Goal: Information Seeking & Learning: Learn about a topic

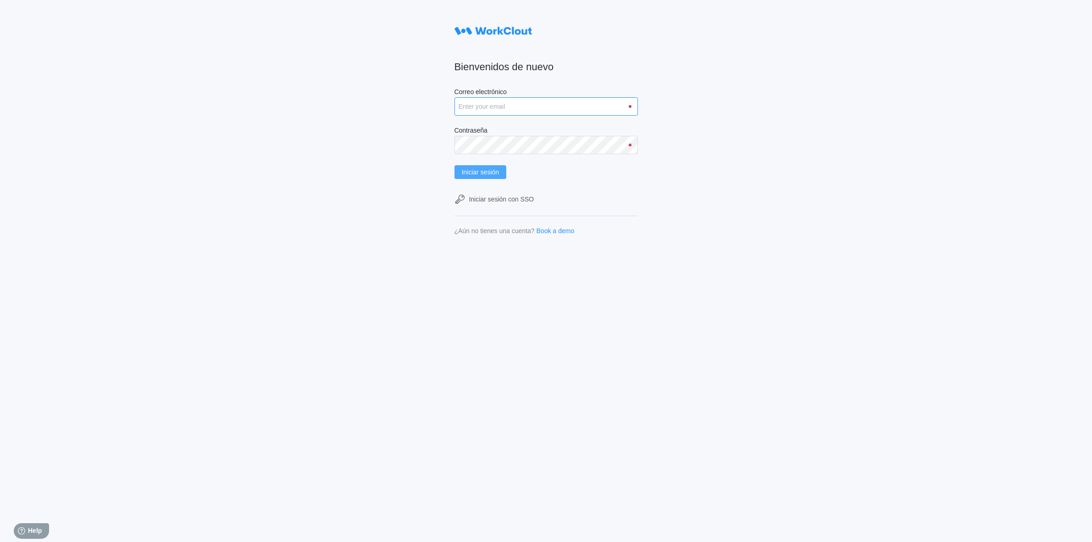
type input "[PERSON_NAME][EMAIL_ADDRESS][PERSON_NAME][DOMAIN_NAME]"
click at [480, 170] on span "Iniciar sesión" at bounding box center [481, 172] width 38 height 6
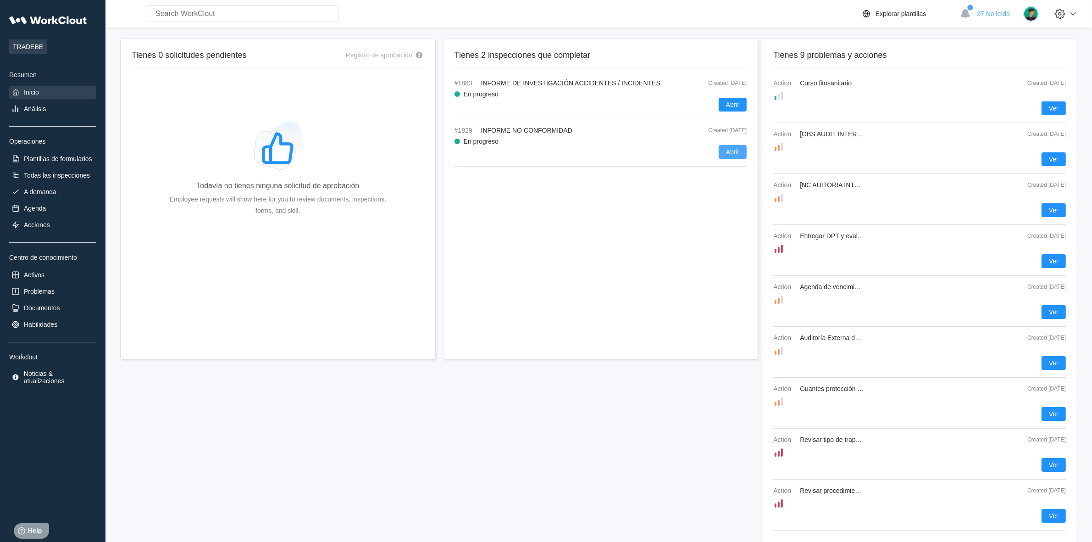
click at [735, 149] on span "Abrir" at bounding box center [733, 152] width 14 height 6
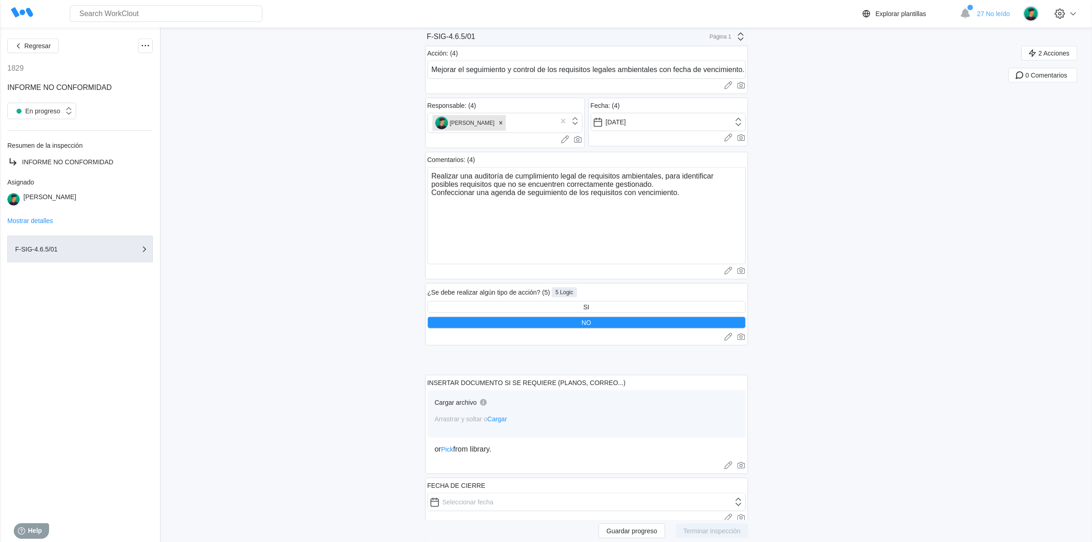
scroll to position [1147, 0]
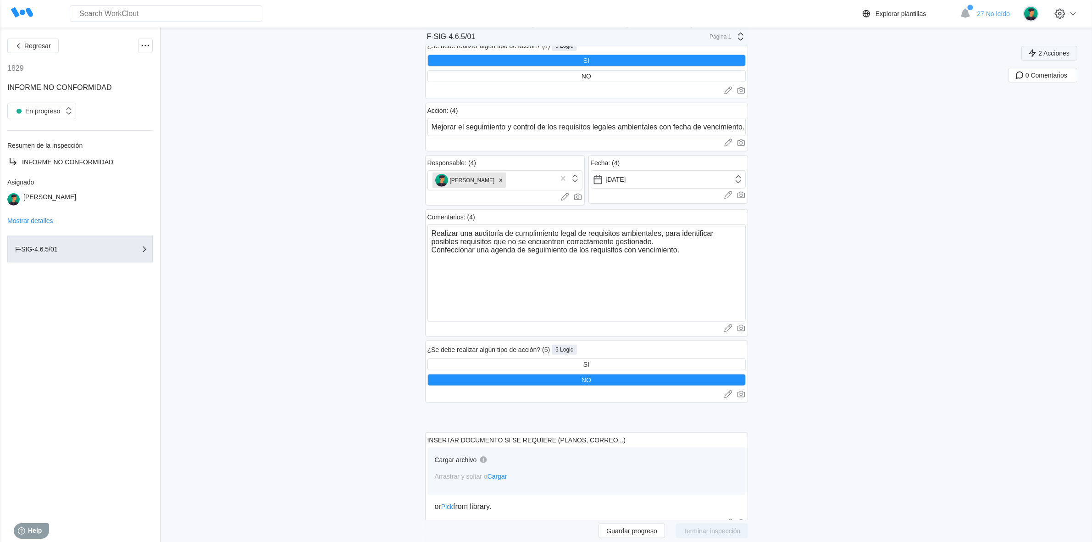
click at [1066, 50] on span "2 Acciones" at bounding box center [1054, 53] width 31 height 6
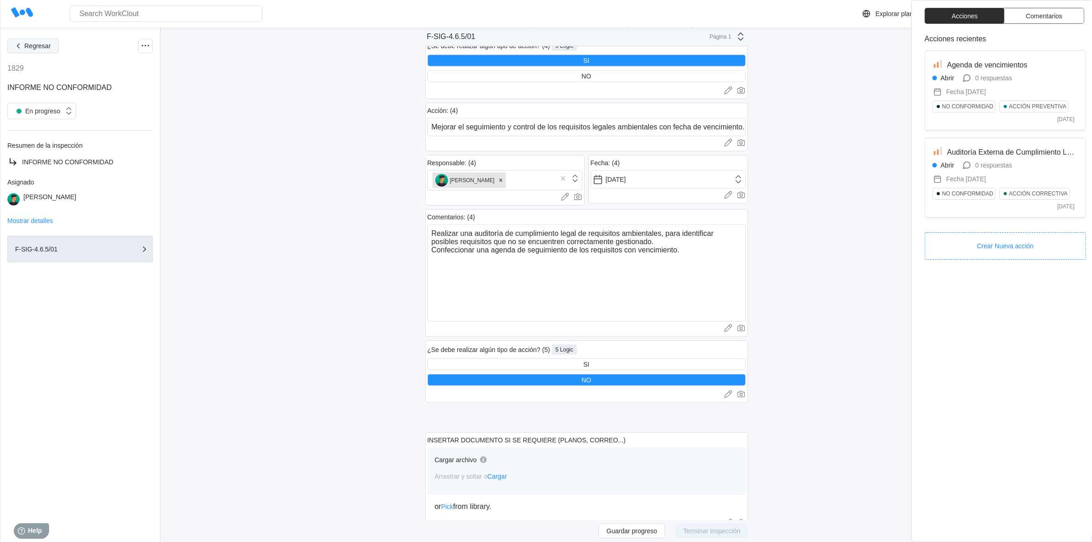
click at [47, 43] on span "Regresar" at bounding box center [37, 46] width 27 height 6
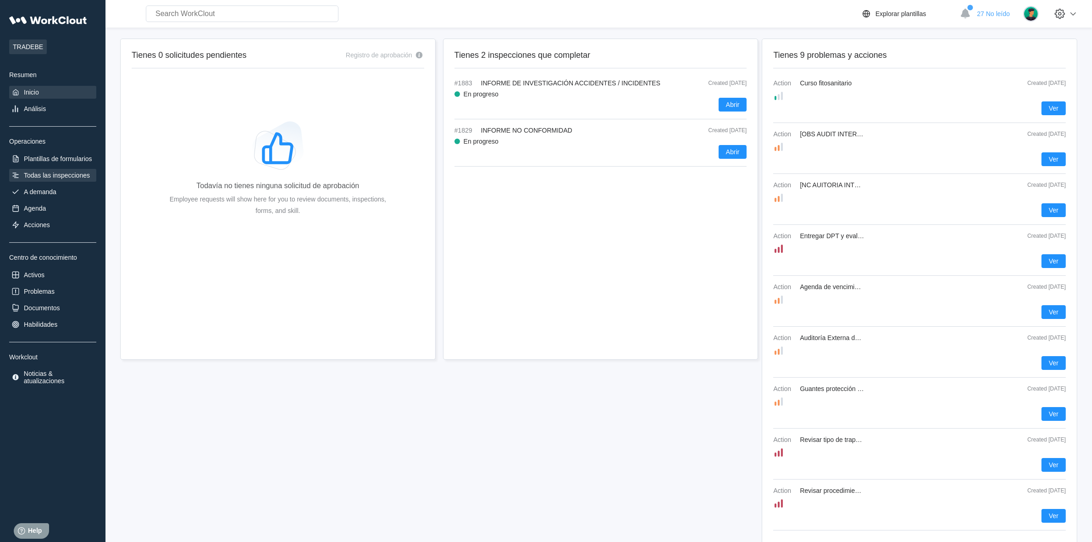
click at [46, 172] on div "Todas las inspecciones" at bounding box center [57, 175] width 66 height 7
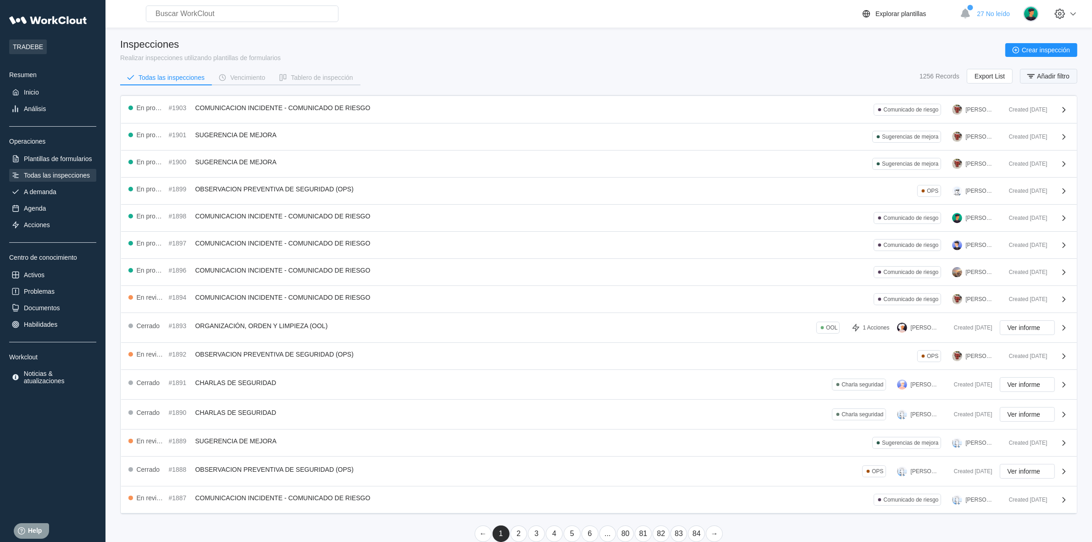
click at [1061, 73] on span "Añadir filtro" at bounding box center [1053, 76] width 33 height 6
click at [819, 111] on div "Nombre de inspección" at bounding box center [800, 111] width 64 height 7
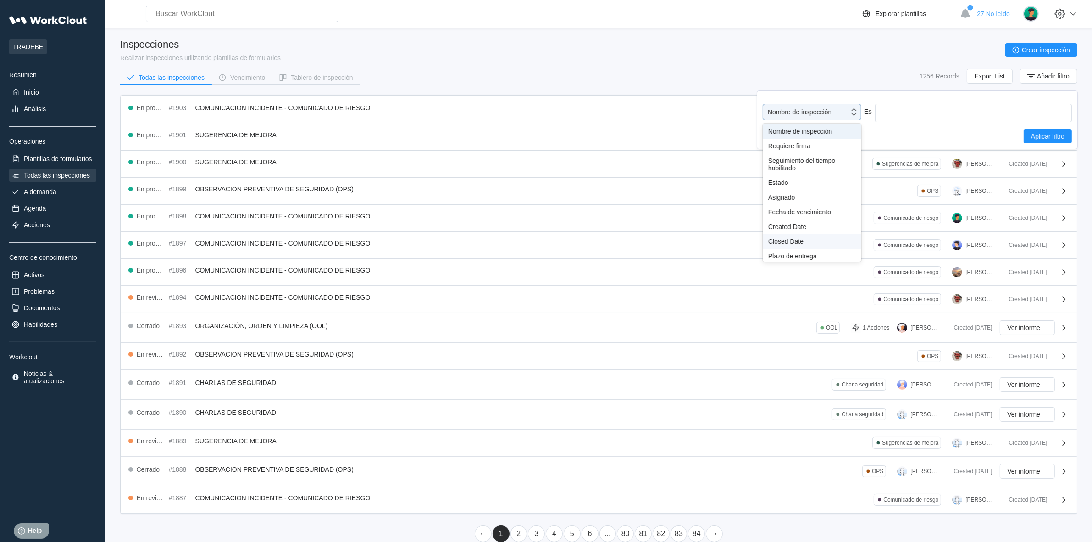
scroll to position [68, 0]
click at [795, 199] on div "Etiqueta" at bounding box center [812, 202] width 88 height 7
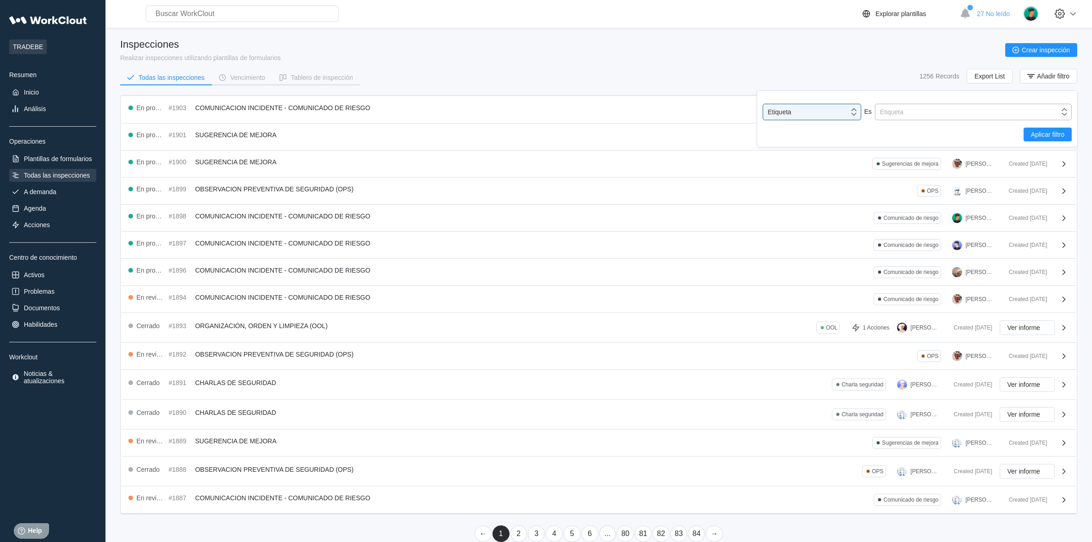
click at [894, 109] on div "Etiqueta" at bounding box center [891, 111] width 23 height 7
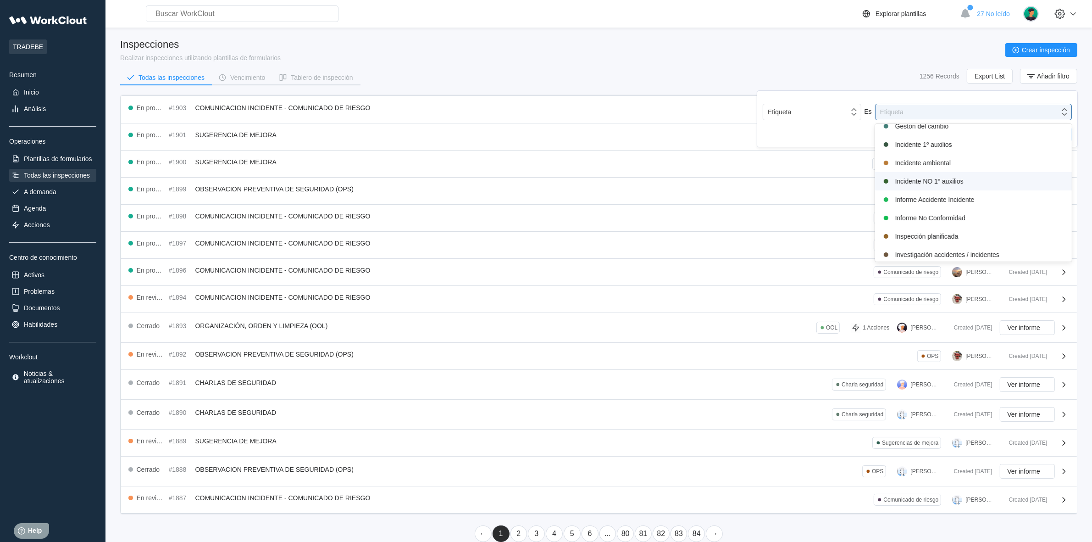
scroll to position [0, 0]
click at [921, 133] on div "Auditoria" at bounding box center [974, 133] width 186 height 11
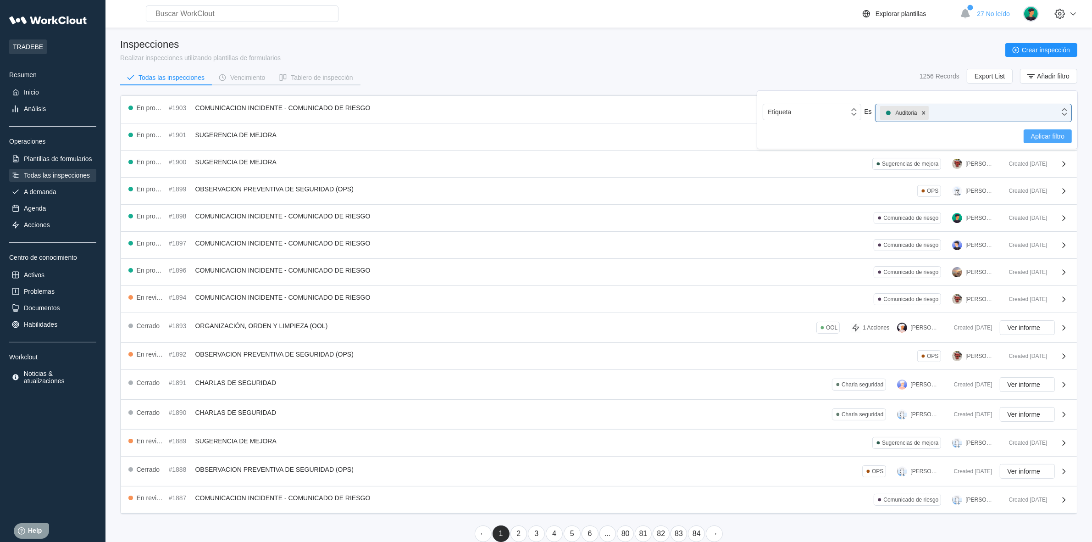
click at [1058, 135] on span "Aplicar filtro" at bounding box center [1047, 136] width 33 height 6
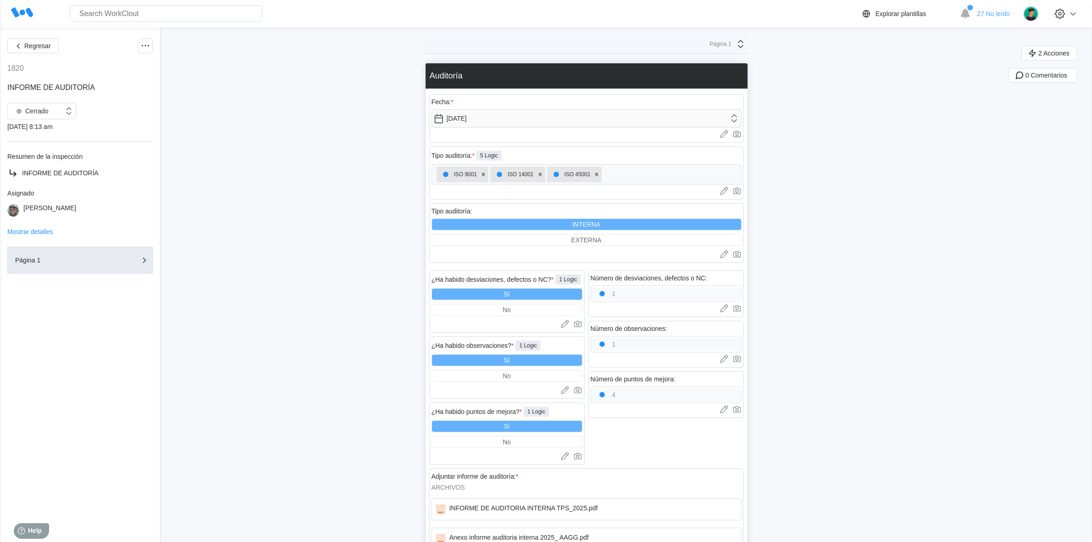
scroll to position [53, 0]
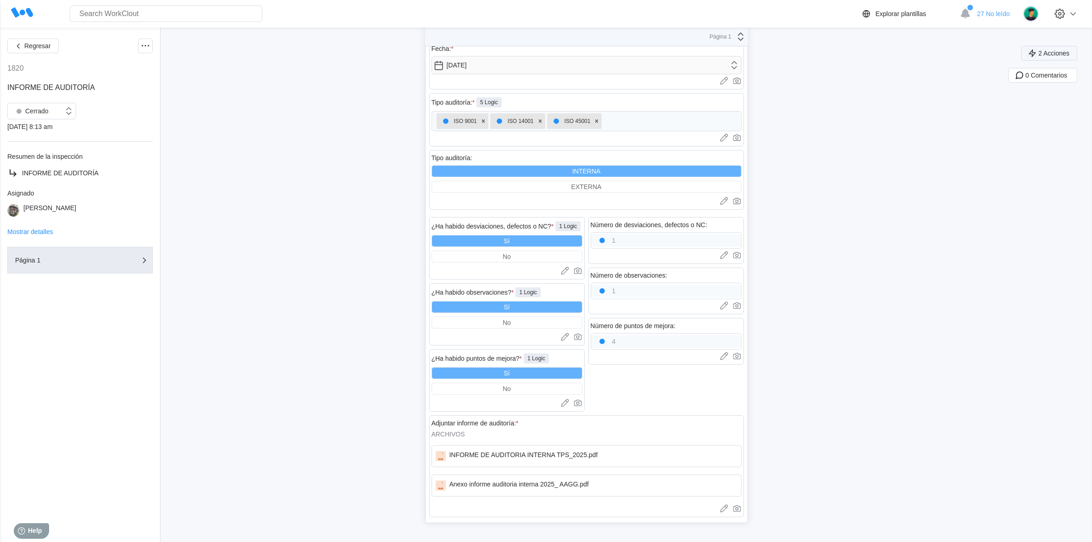
click at [1070, 51] on span "2 Acciones" at bounding box center [1054, 53] width 31 height 6
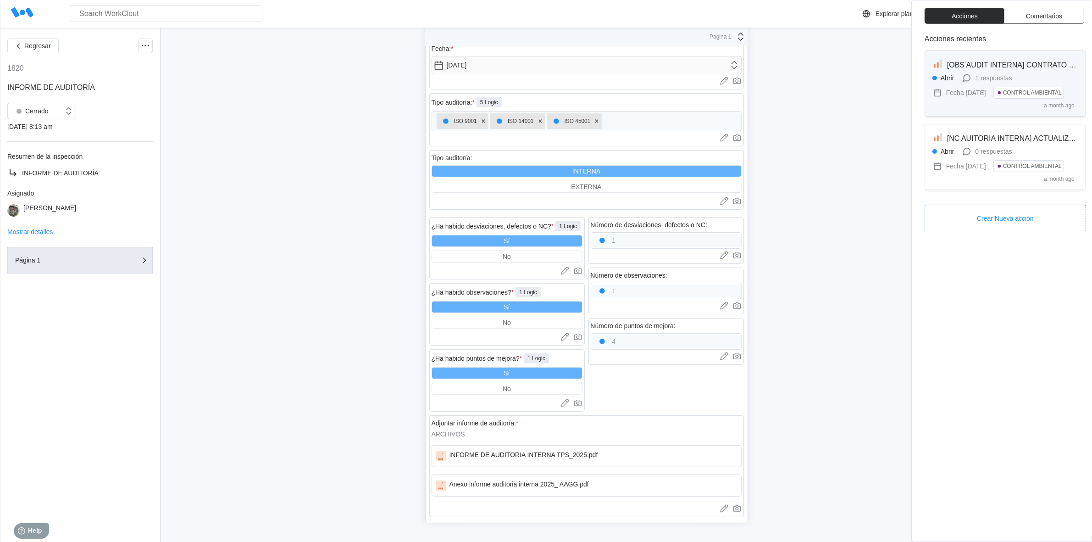
click at [985, 68] on span "[OBS AUDIT INTERNA] CONTRATO RESIDUOS CÁPSULAS CAFE" at bounding box center [1058, 65] width 223 height 8
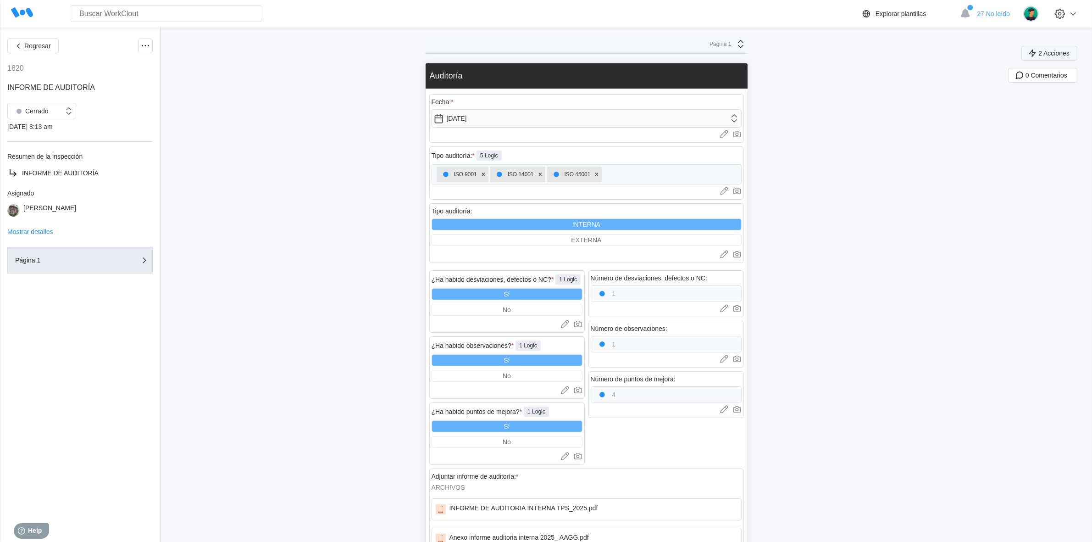
click at [1067, 52] on span "2 Acciones" at bounding box center [1054, 53] width 31 height 6
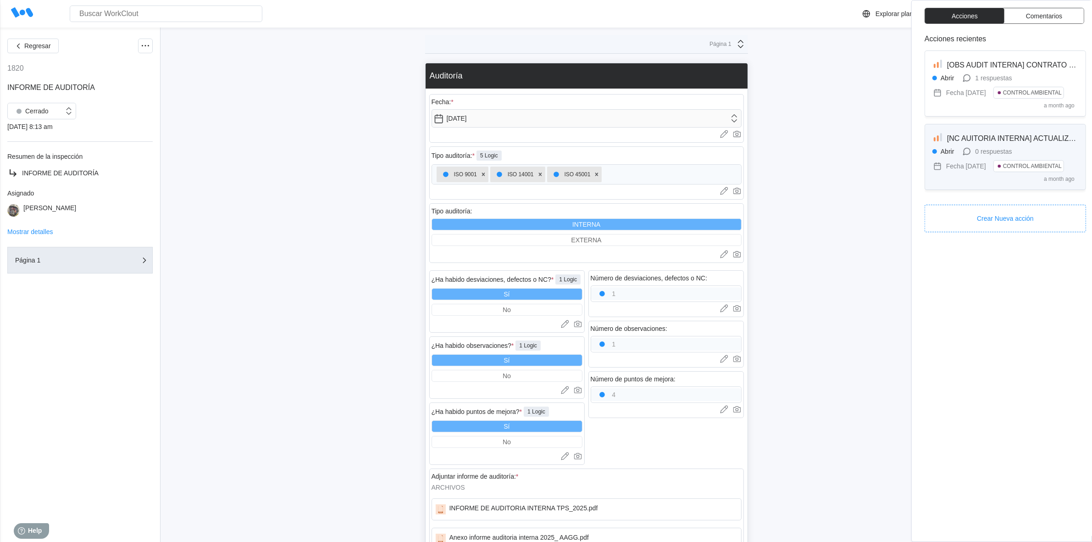
click at [1026, 149] on div "Abrir 0 respuestas Fecha 14 days ago CONTROL AMBIENTAL" at bounding box center [1006, 160] width 146 height 29
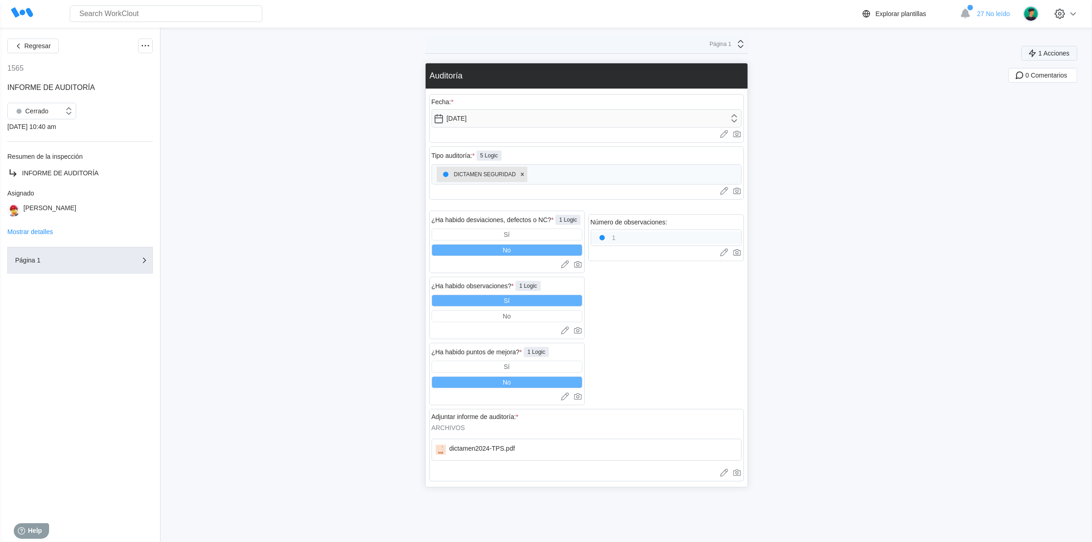
click at [1066, 50] on span "1 Acciones" at bounding box center [1054, 53] width 31 height 6
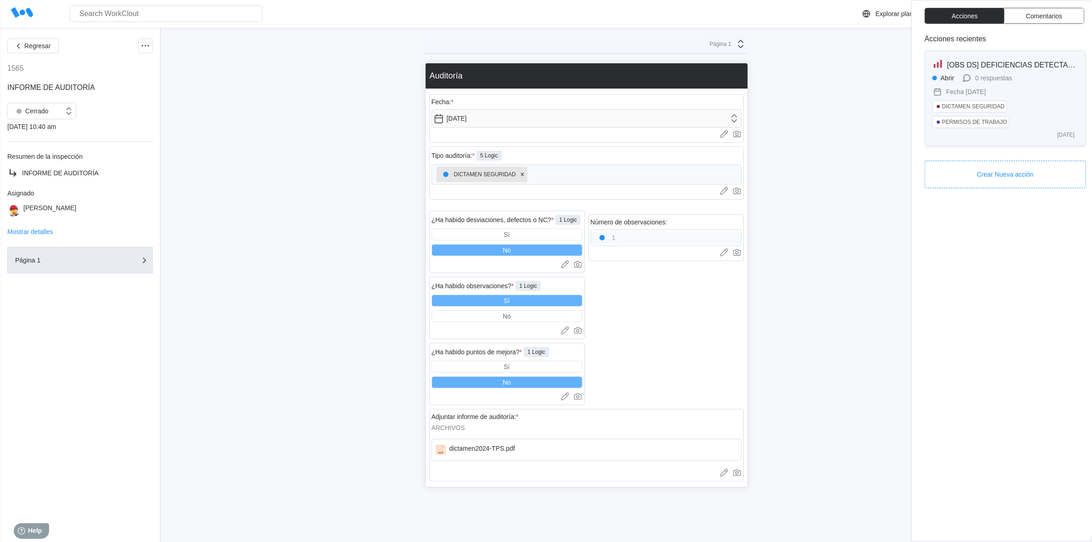
click at [1045, 98] on div "Abrir 0 respuestas Fecha [DATE] DICTAMEN SEGURIDAD PERMISOS DE TRABAJO" at bounding box center [1006, 102] width 146 height 59
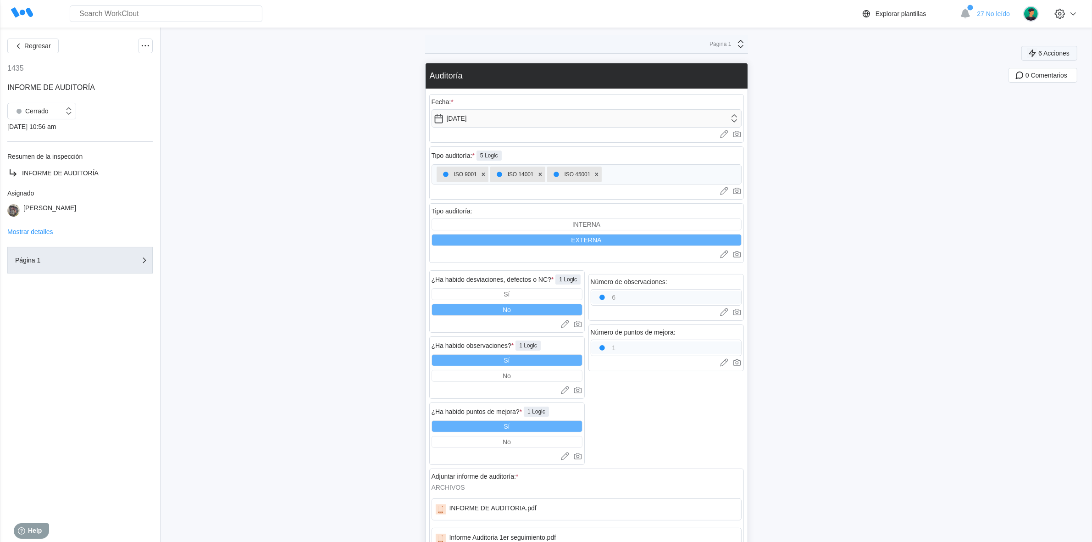
click at [1074, 48] on button "6 Acciones" at bounding box center [1050, 53] width 56 height 15
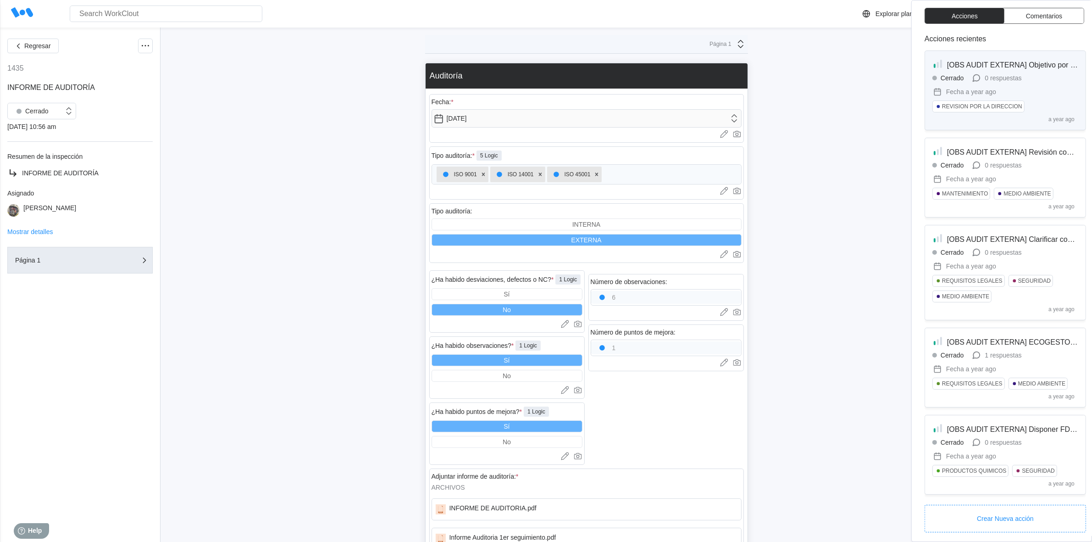
click at [1063, 76] on div "Cerrado 0 respuestas Fecha a year ago REVISION POR LA DIRECCION" at bounding box center [1006, 94] width 146 height 43
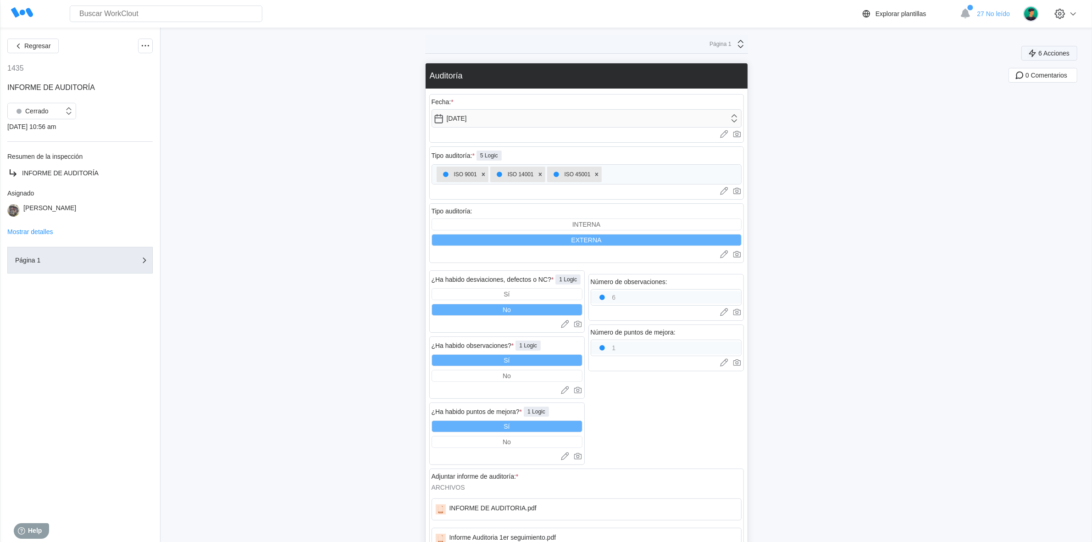
click at [1070, 50] on span "6 Acciones" at bounding box center [1054, 53] width 31 height 6
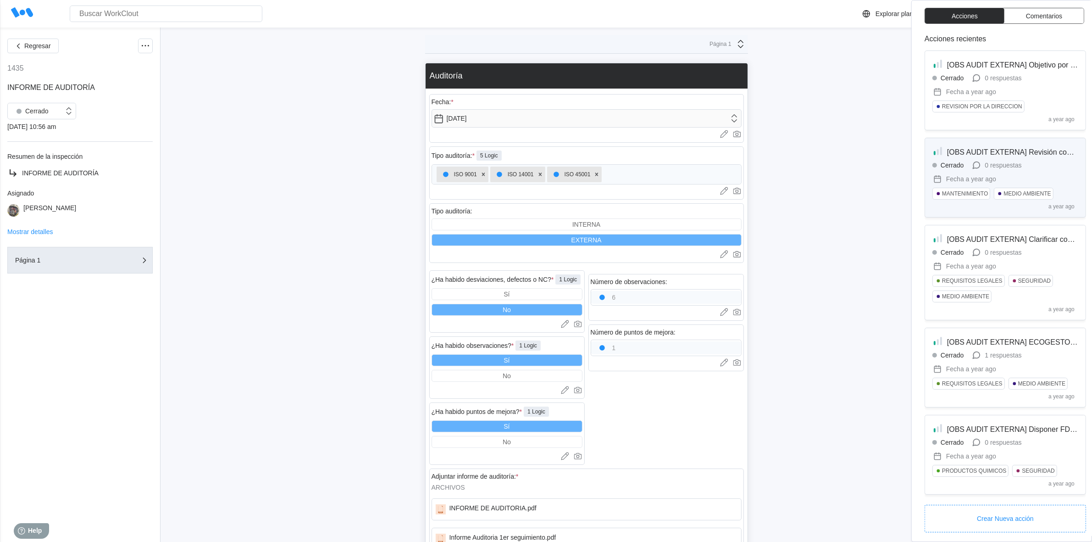
click at [1028, 156] on span "[OBS AUDIT EXTERNA] Revisión control anual de fugas gases refrigerantes" at bounding box center [1071, 152] width 249 height 8
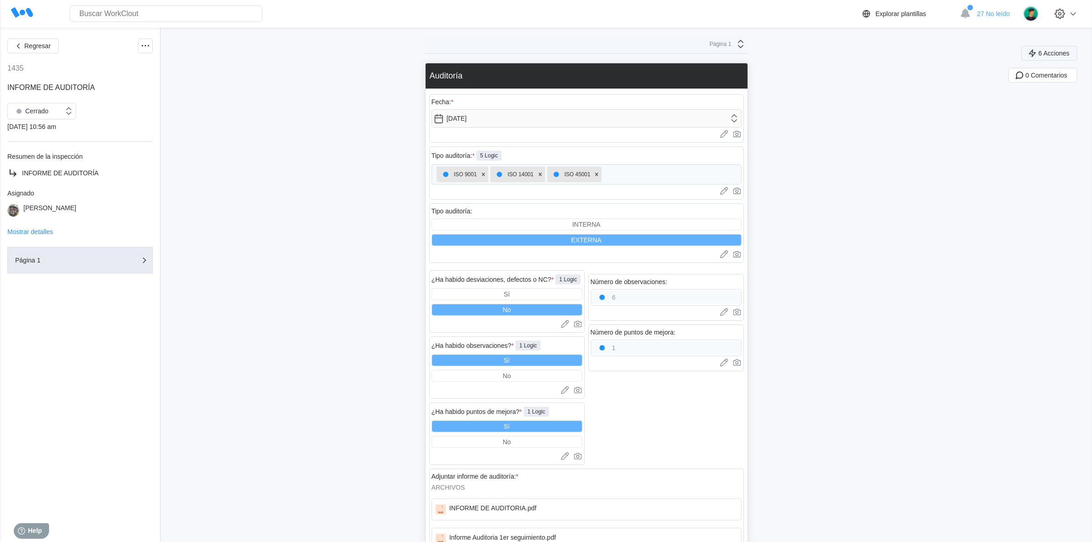
click at [1070, 50] on span "6 Acciones" at bounding box center [1054, 53] width 31 height 6
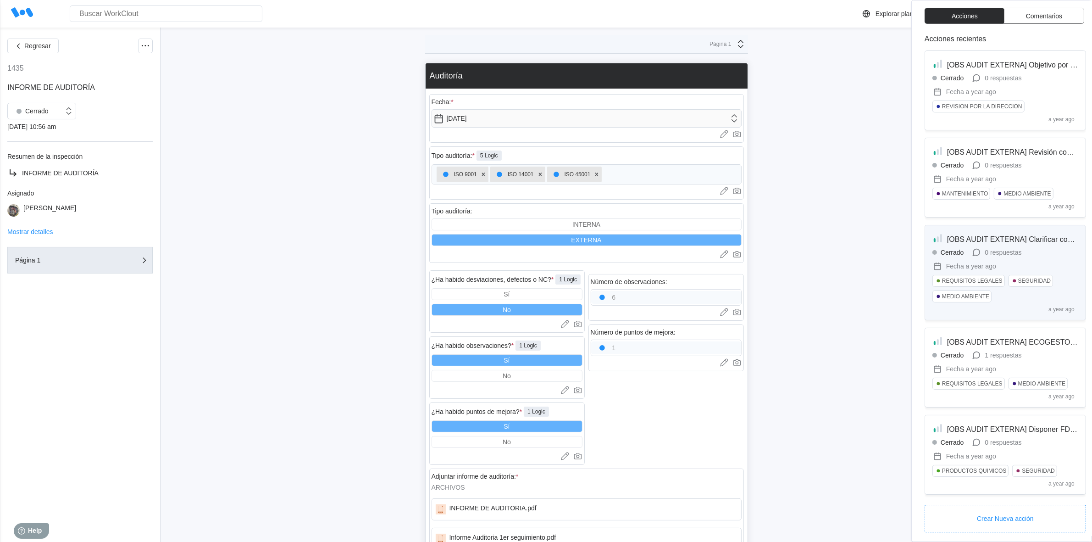
click at [1001, 254] on div "0 respuestas" at bounding box center [1003, 252] width 37 height 7
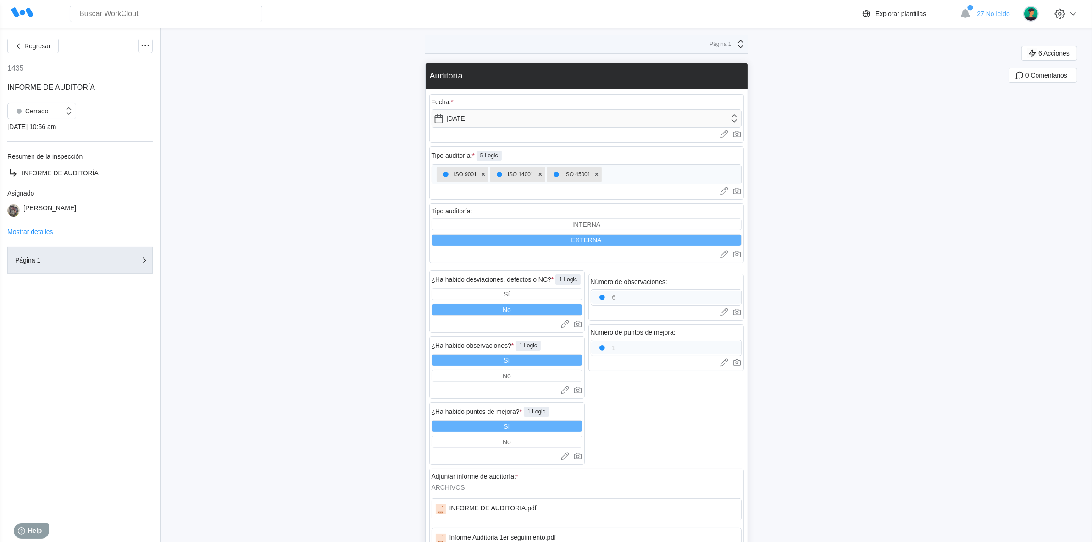
click at [1058, 45] on div "Regresar 1435 INFORME DE AUDITORÍA Cerrado 07/01/24 - 10:56 am Resumen de la in…" at bounding box center [546, 312] width 1092 height 569
click at [1061, 50] on span "6 Acciones" at bounding box center [1054, 53] width 31 height 6
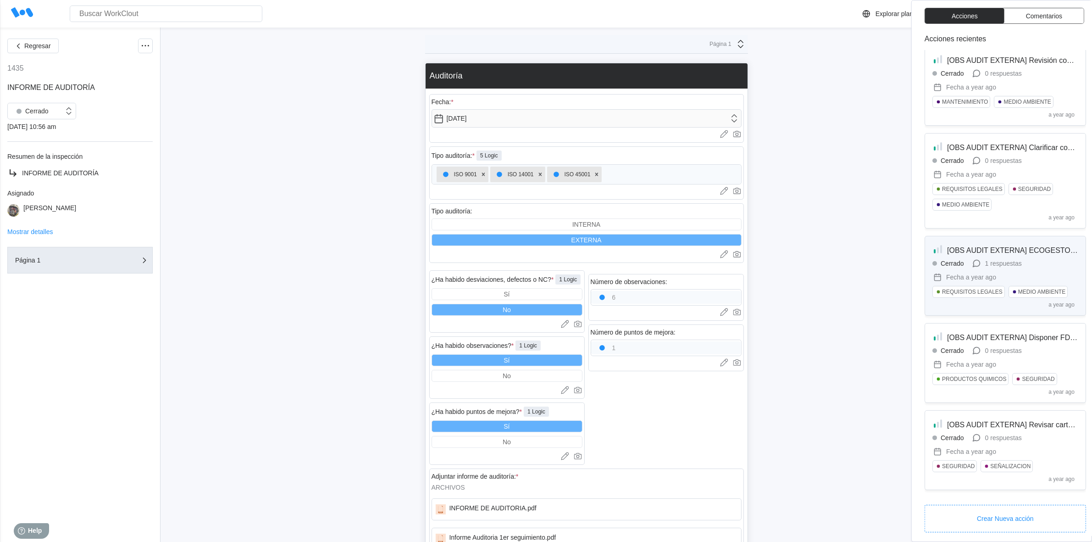
scroll to position [53, 0]
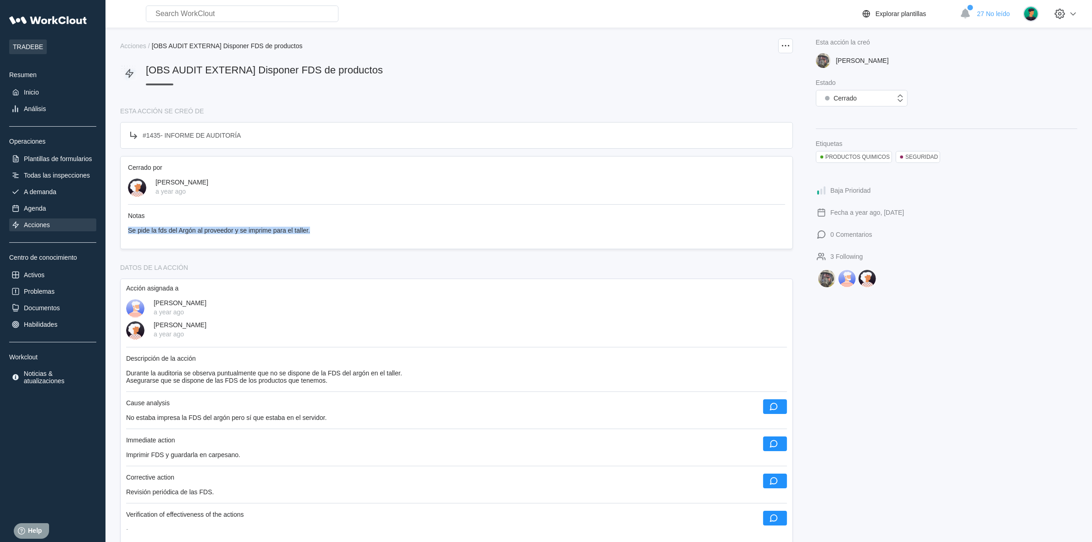
drag, startPoint x: 128, startPoint y: 225, endPoint x: 315, endPoint y: 231, distance: 187.3
click at [315, 231] on div "Se pide la fds del Argón al proveedor y se imprime para el taller." at bounding box center [456, 230] width 657 height 7
drag, startPoint x: 127, startPoint y: 369, endPoint x: 353, endPoint y: 375, distance: 226.2
click at [353, 375] on div "Durante la auditoria se observa puntualmente que no se dispone de la FDS del ar…" at bounding box center [456, 376] width 661 height 15
click at [349, 405] on div "Cause analysis" at bounding box center [456, 406] width 661 height 15
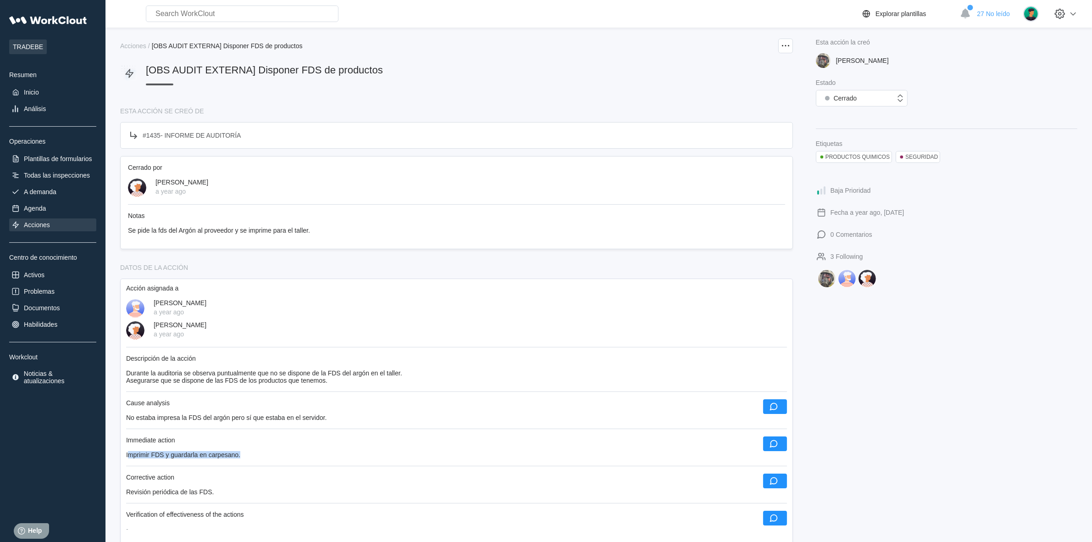
drag, startPoint x: 127, startPoint y: 449, endPoint x: 274, endPoint y: 452, distance: 146.8
click at [274, 452] on div "Imprimir FDS y guardarla en carpesano." at bounding box center [456, 454] width 661 height 7
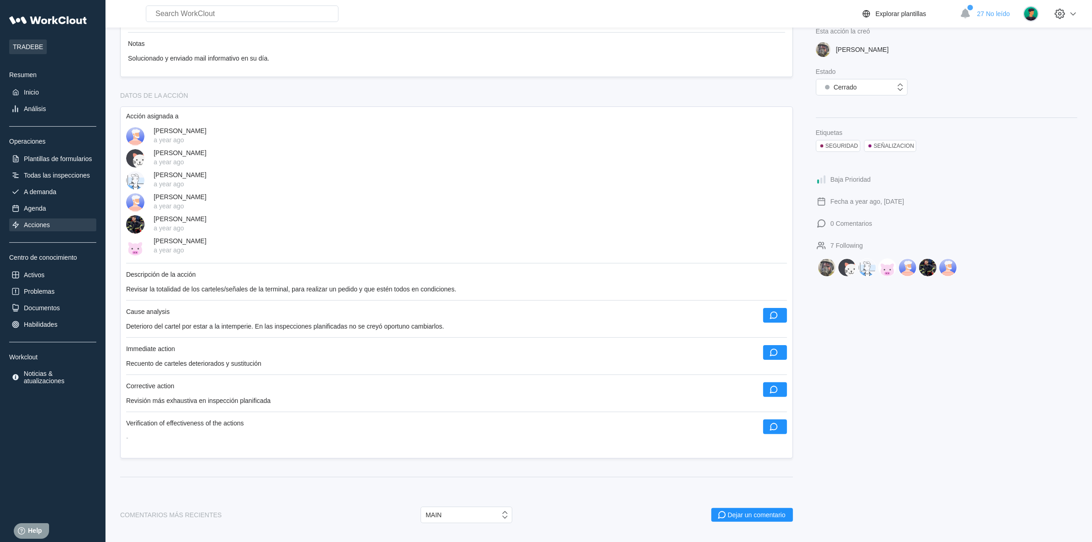
scroll to position [229, 0]
